Goal: Information Seeking & Learning: Learn about a topic

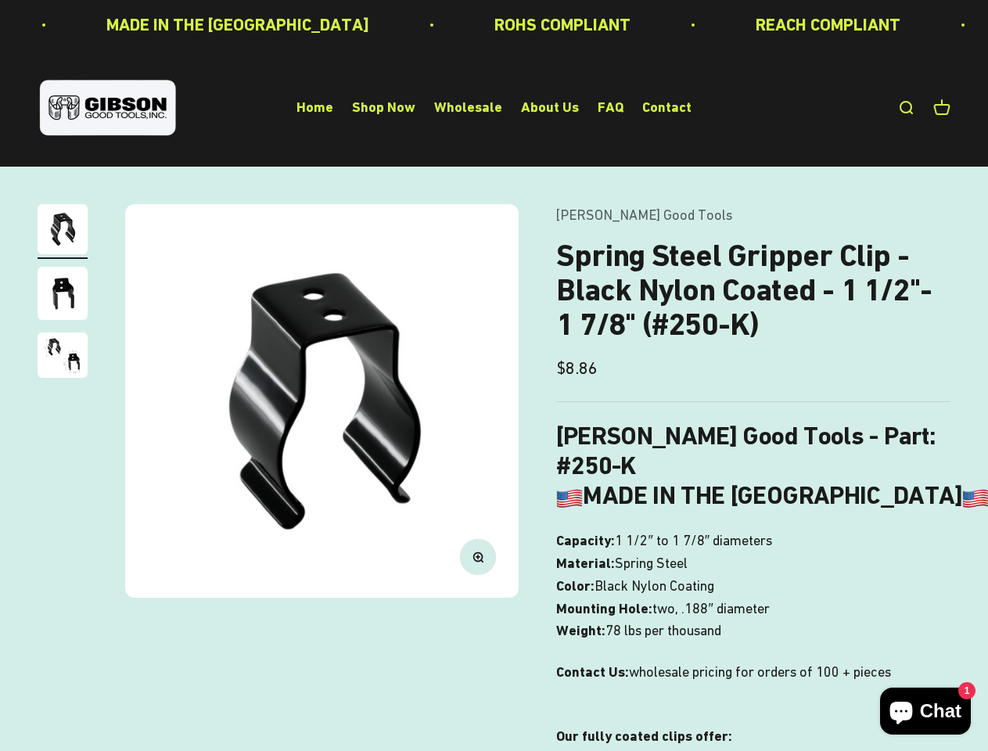
click at [493, 375] on img at bounding box center [321, 400] width 393 height 393
click at [321, 400] on img at bounding box center [321, 400] width 393 height 393
click at [478, 556] on icon "button" at bounding box center [478, 556] width 4 height 4
click at [63, 231] on img "Go to item 1" at bounding box center [63, 229] width 50 height 50
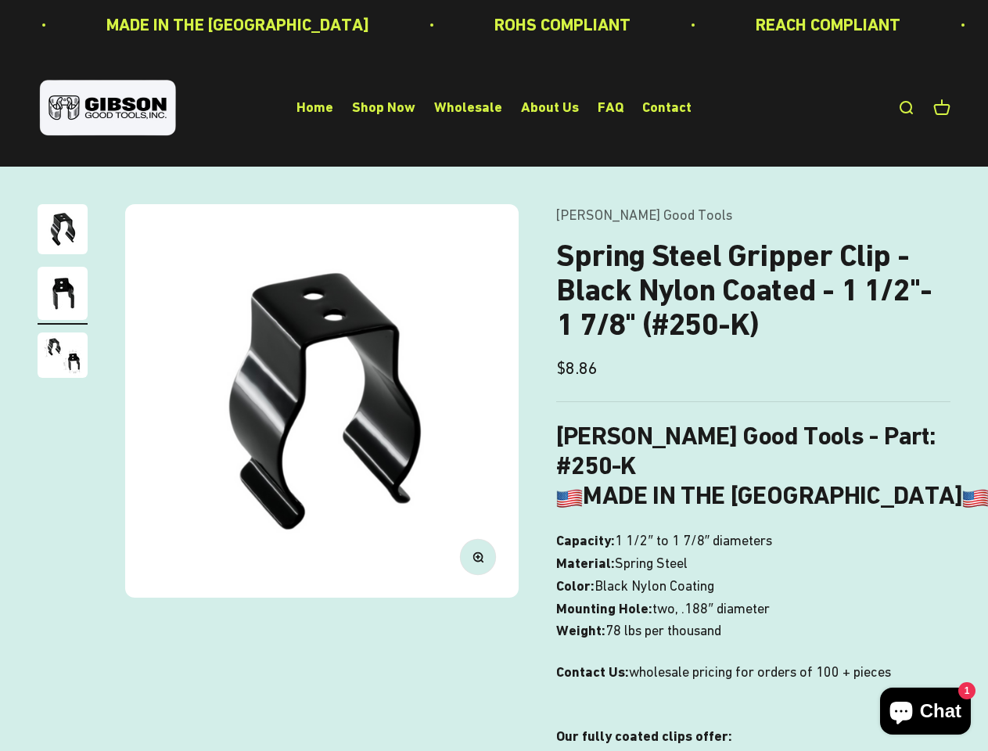
click at [63, 296] on img "Go to item 2" at bounding box center [63, 293] width 50 height 53
click at [63, 357] on img "Go to item 3" at bounding box center [63, 354] width 50 height 45
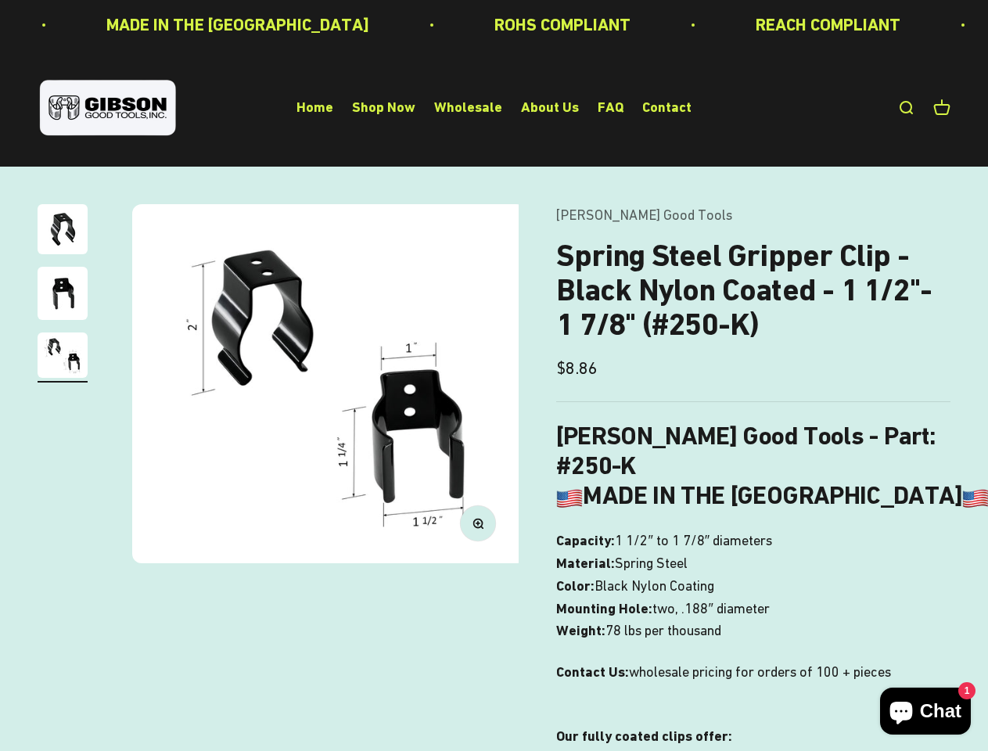
scroll to position [0, 806]
